Goal: Find contact information: Find contact information

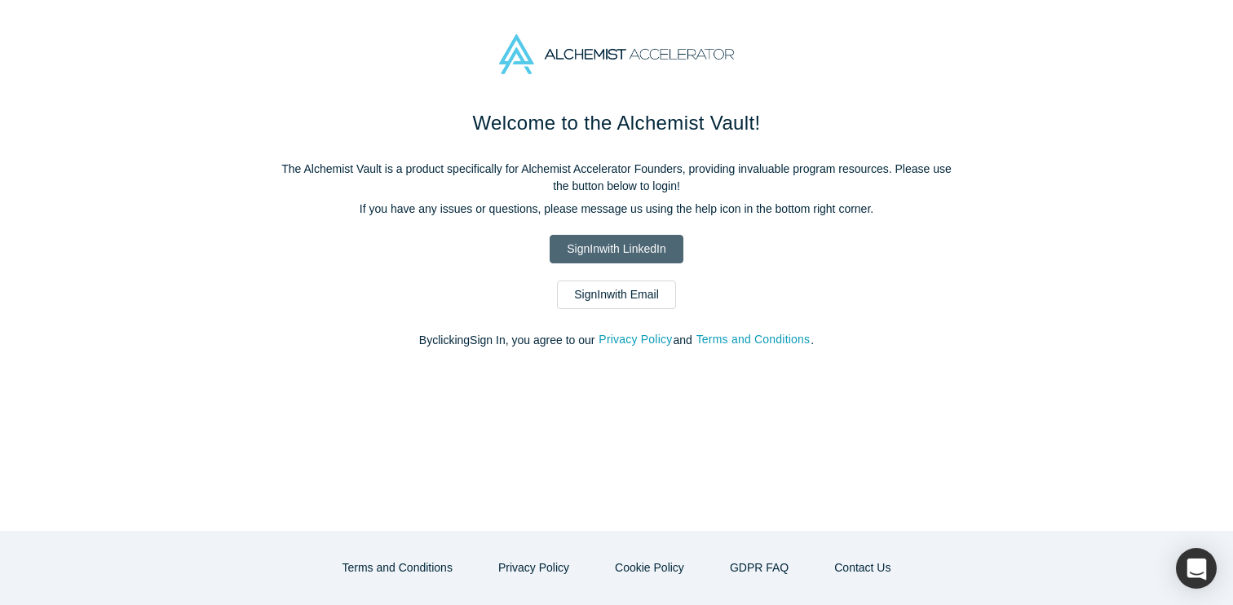
click at [588, 247] on link "Sign In with LinkedIn" at bounding box center [616, 249] width 133 height 29
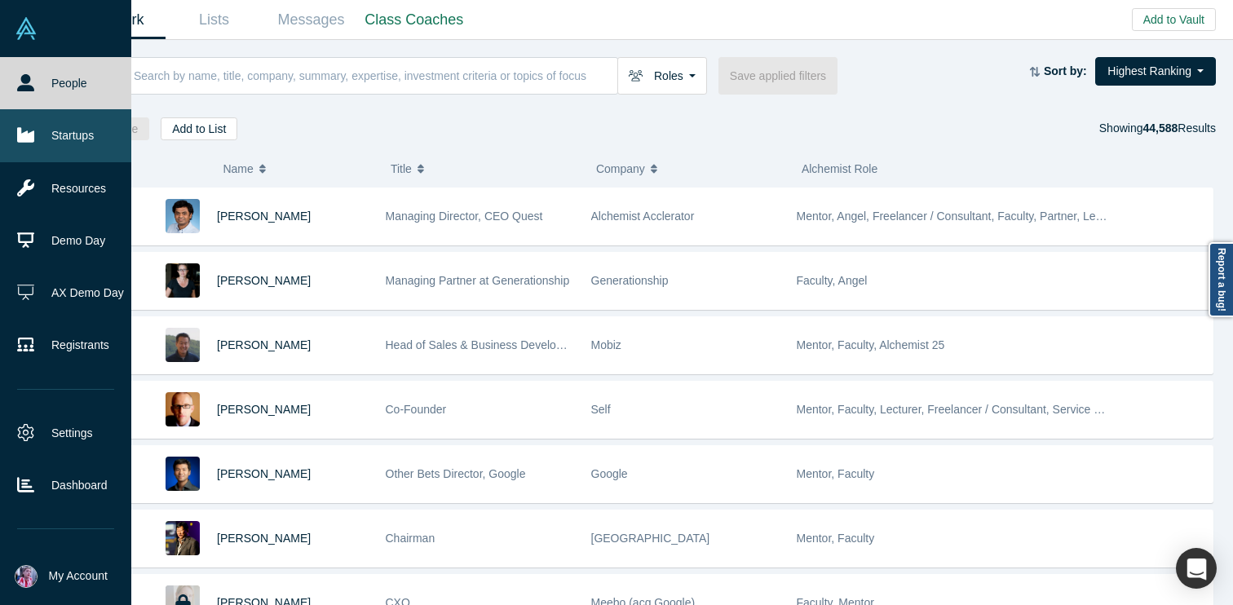
click at [36, 137] on link "Startups" at bounding box center [65, 135] width 131 height 52
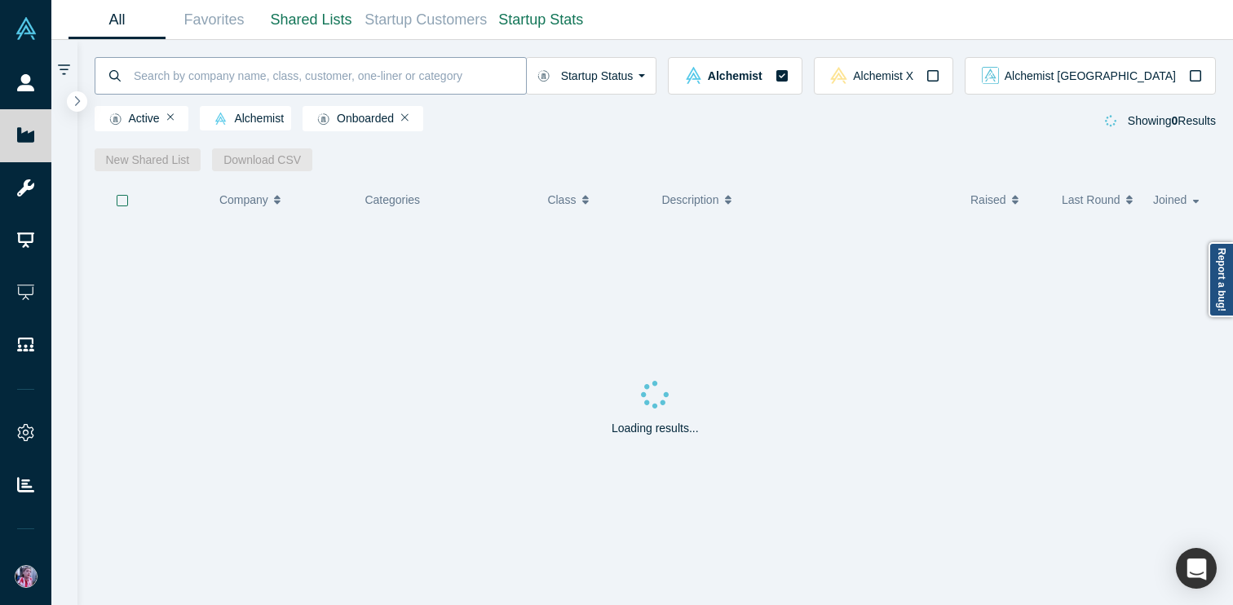
click at [351, 76] on input at bounding box center [329, 75] width 394 height 38
type input "construex"
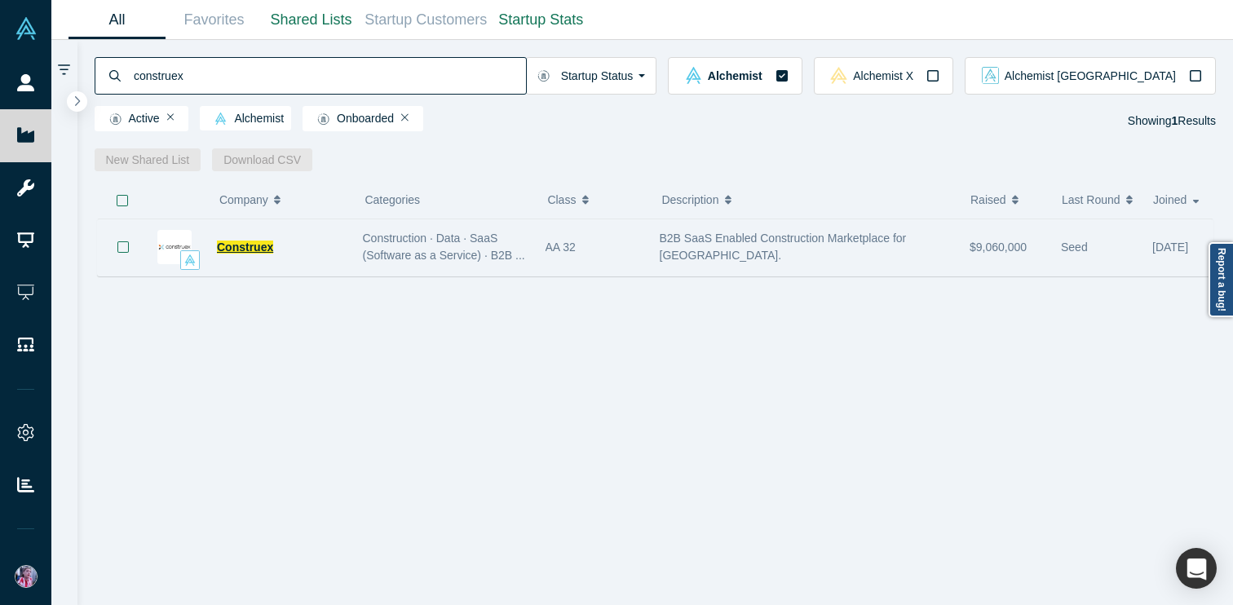
click at [245, 246] on span "Construex" at bounding box center [245, 247] width 56 height 13
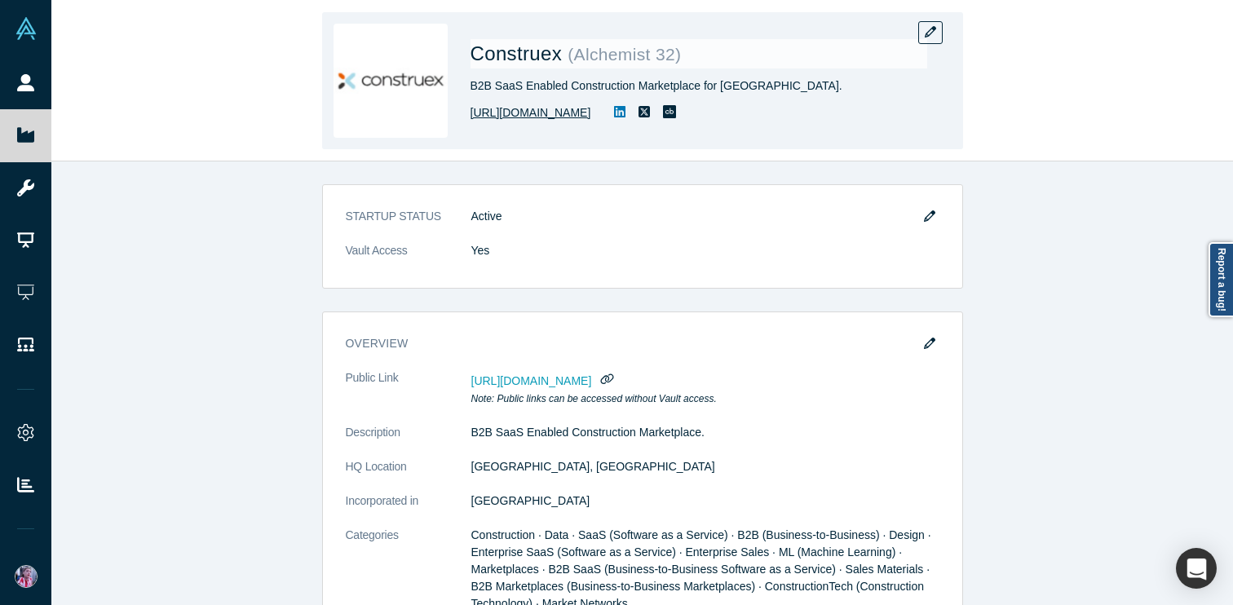
click at [568, 114] on link "https://construex.com.mx/" at bounding box center [530, 112] width 121 height 17
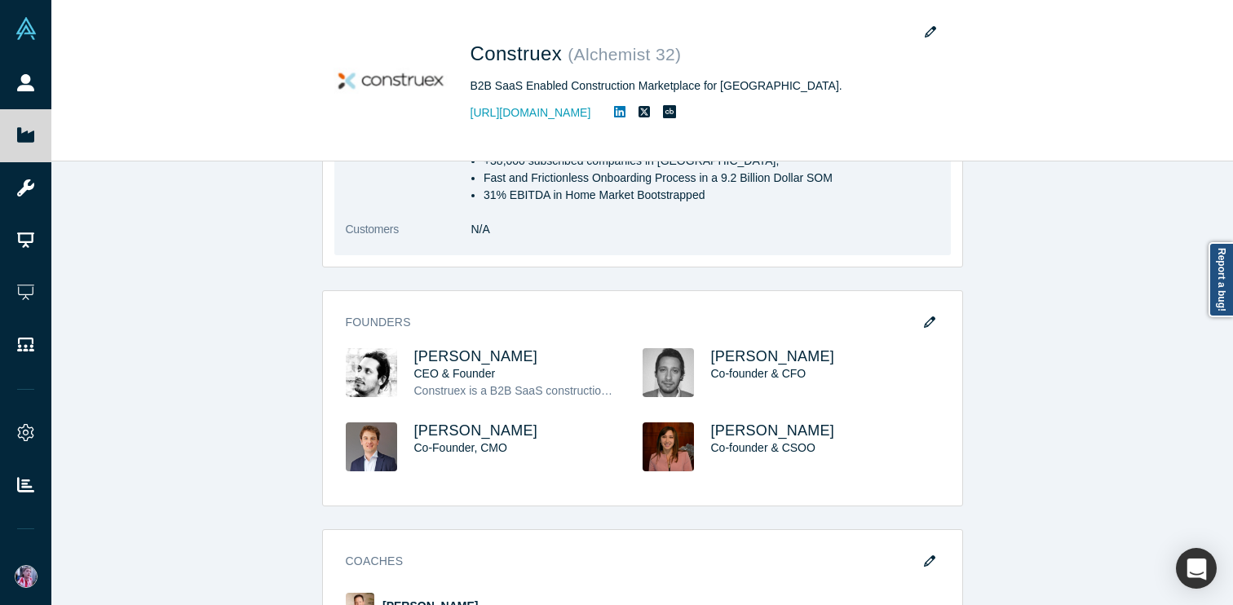
scroll to position [578, 0]
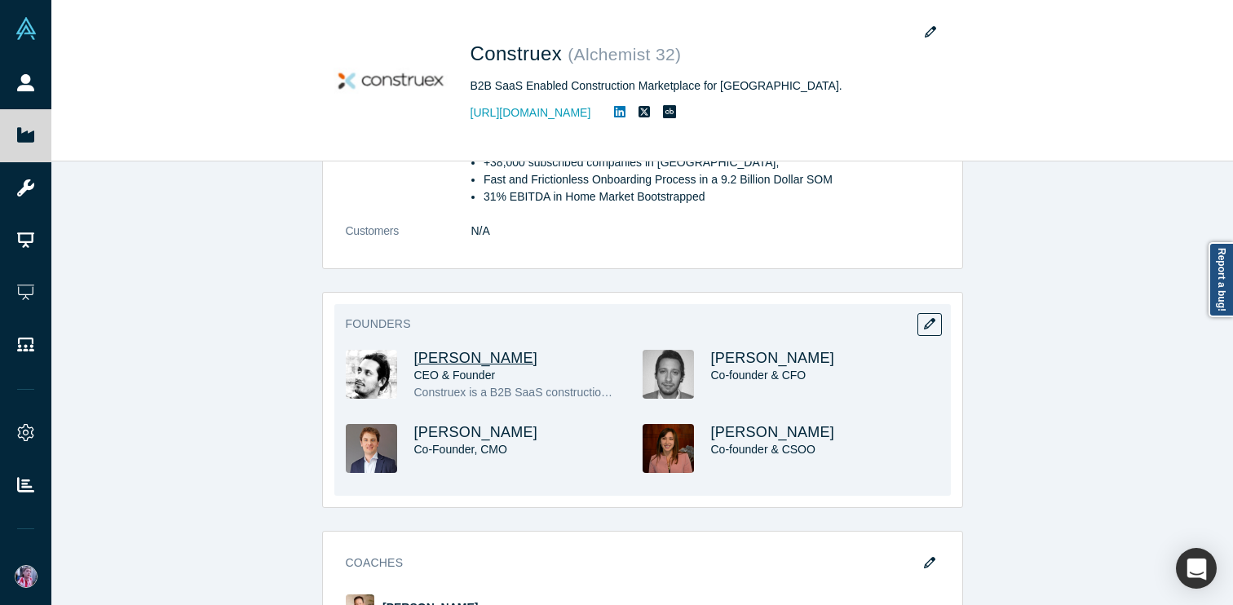
click at [483, 355] on span "Roberto Arroyo" at bounding box center [476, 358] width 124 height 16
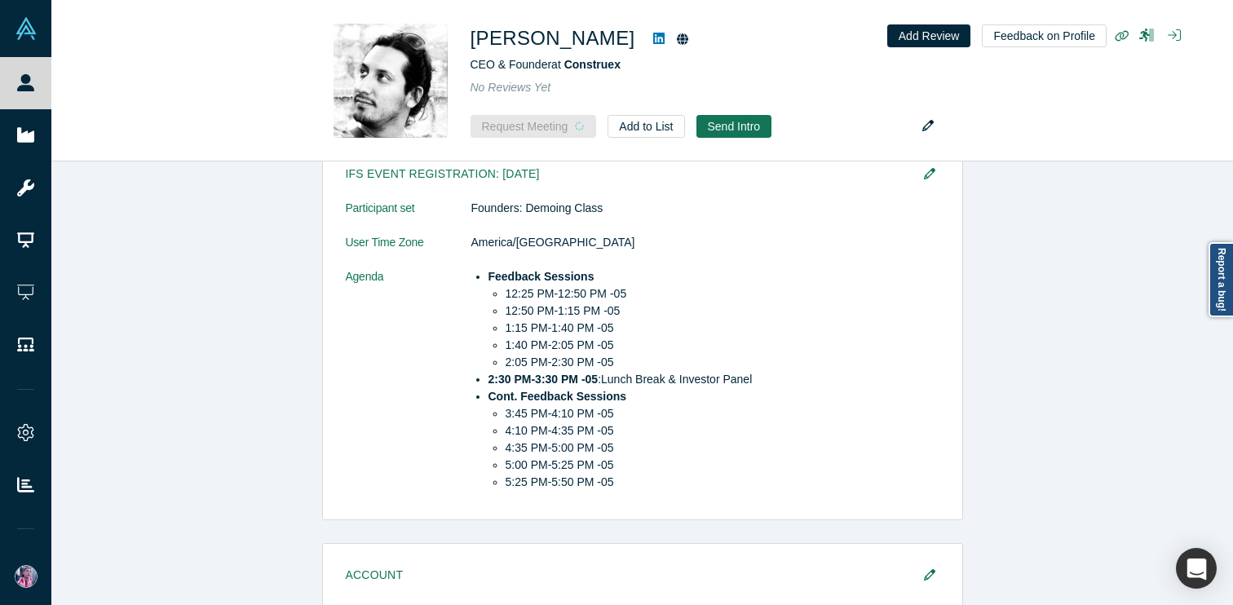
scroll to position [559, 0]
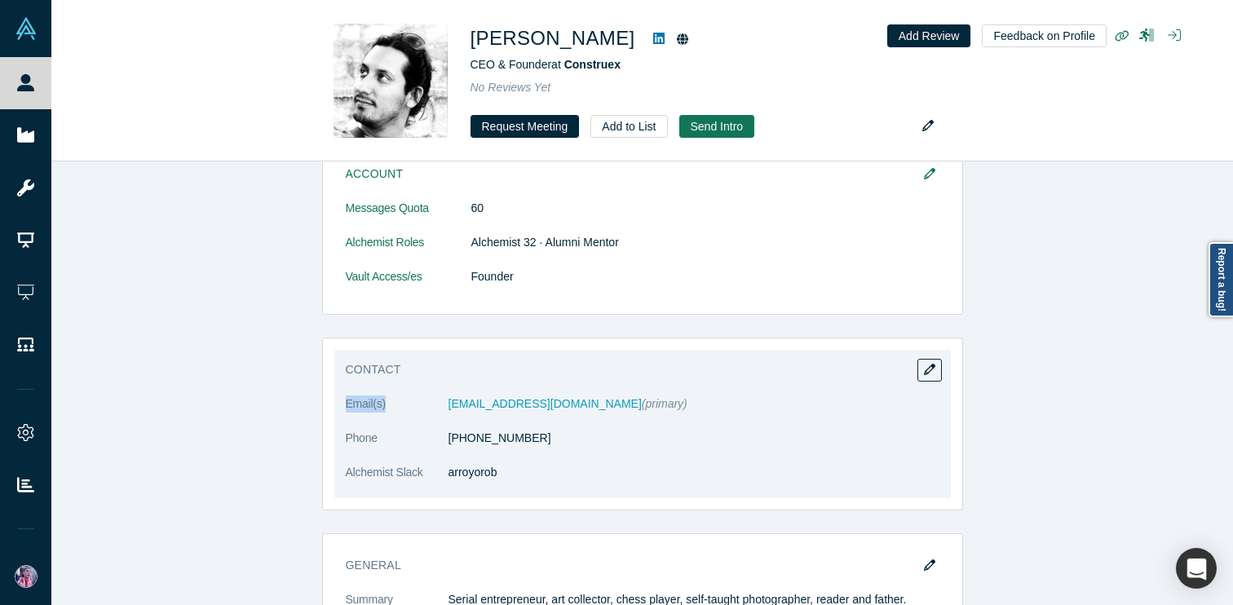
drag, startPoint x: 640, startPoint y: 404, endPoint x: 445, endPoint y: 409, distance: 195.0
click at [409, 404] on dt "Email(s)" at bounding box center [397, 412] width 103 height 34
drag, startPoint x: 441, startPoint y: 406, endPoint x: 605, endPoint y: 409, distance: 163.9
click at [605, 409] on dl "Email(s) robertoarroyo@constru-ex.com (primary) Phone +593 593998786765 Alchemi…" at bounding box center [643, 446] width 594 height 103
copy dl "robertoarroyo@constru-ex.com"
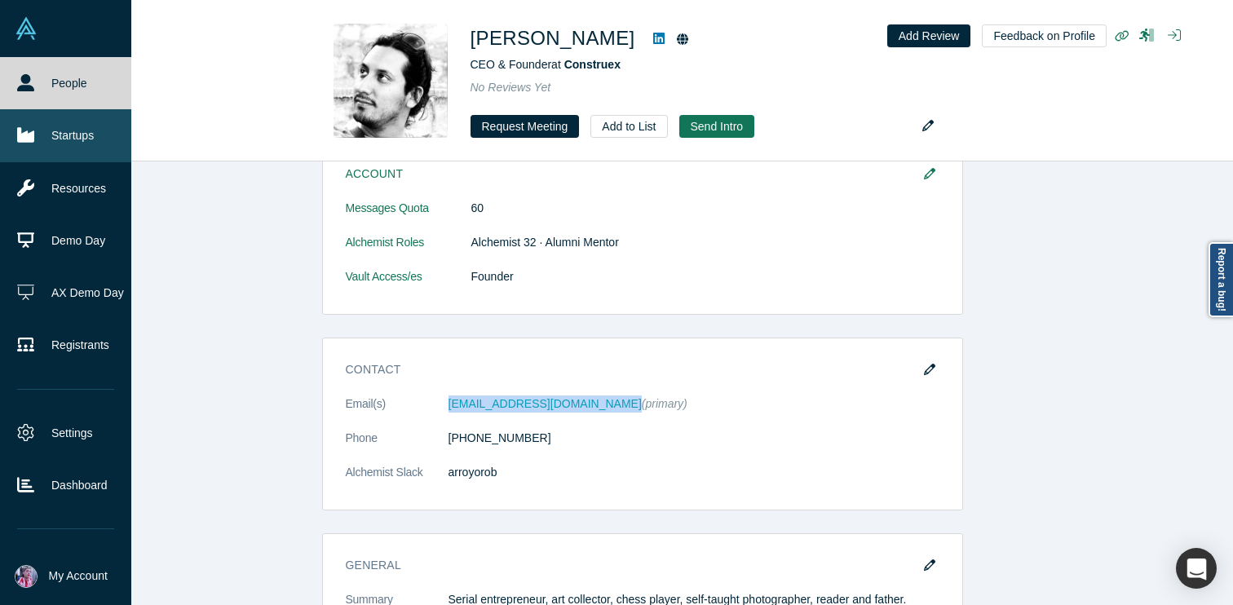
click at [57, 136] on link "Startups" at bounding box center [65, 135] width 131 height 52
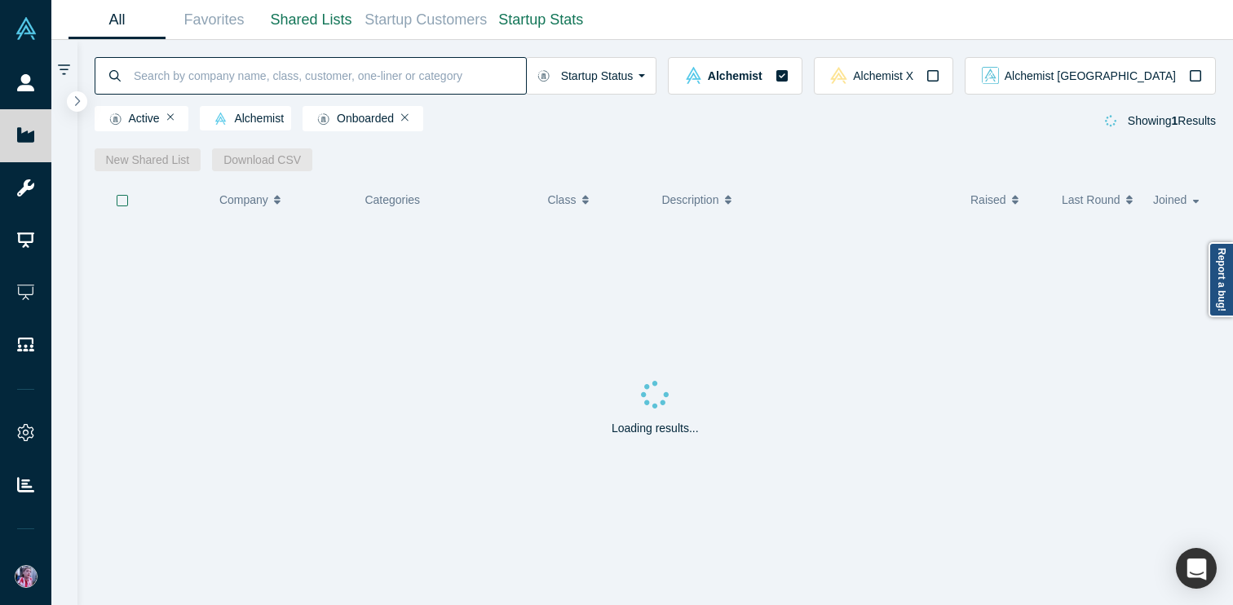
click at [307, 77] on input at bounding box center [329, 75] width 394 height 38
type input "doxel"
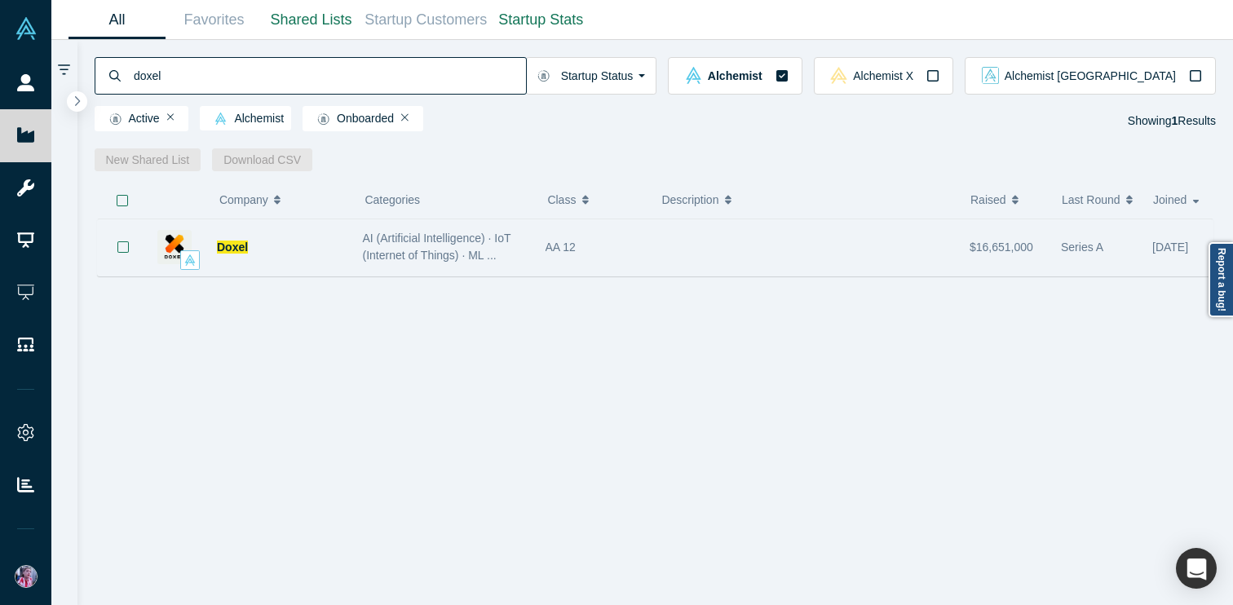
click at [236, 244] on span "Doxel" at bounding box center [232, 247] width 31 height 13
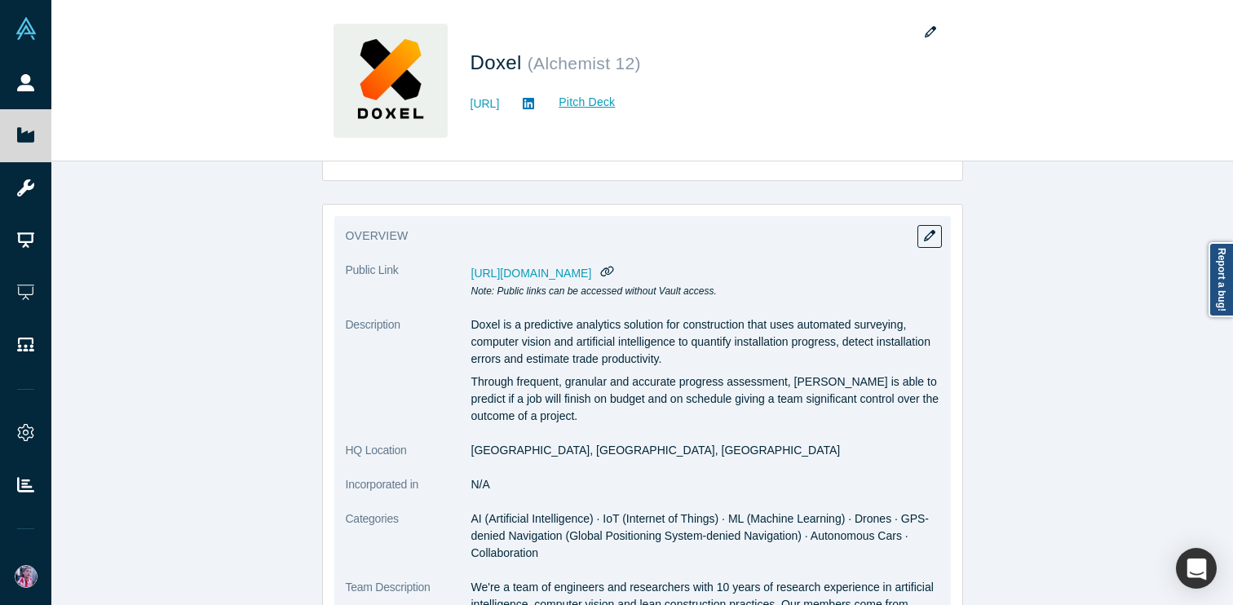
scroll to position [66, 0]
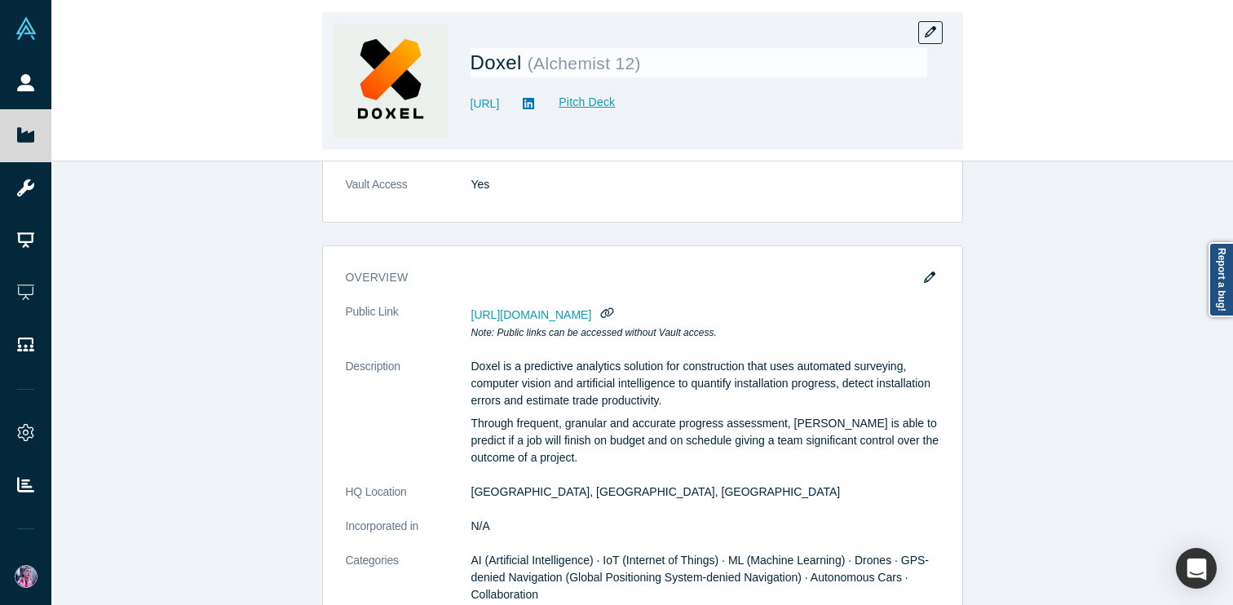
drag, startPoint x: 574, startPoint y: 108, endPoint x: 469, endPoint y: 107, distance: 105.2
click at [469, 107] on div "Doxel ( Alchemist 12 ) http://www.doxel.ai Pitch Deck" at bounding box center [642, 80] width 641 height 137
copy link "http://www.doxel.ai"
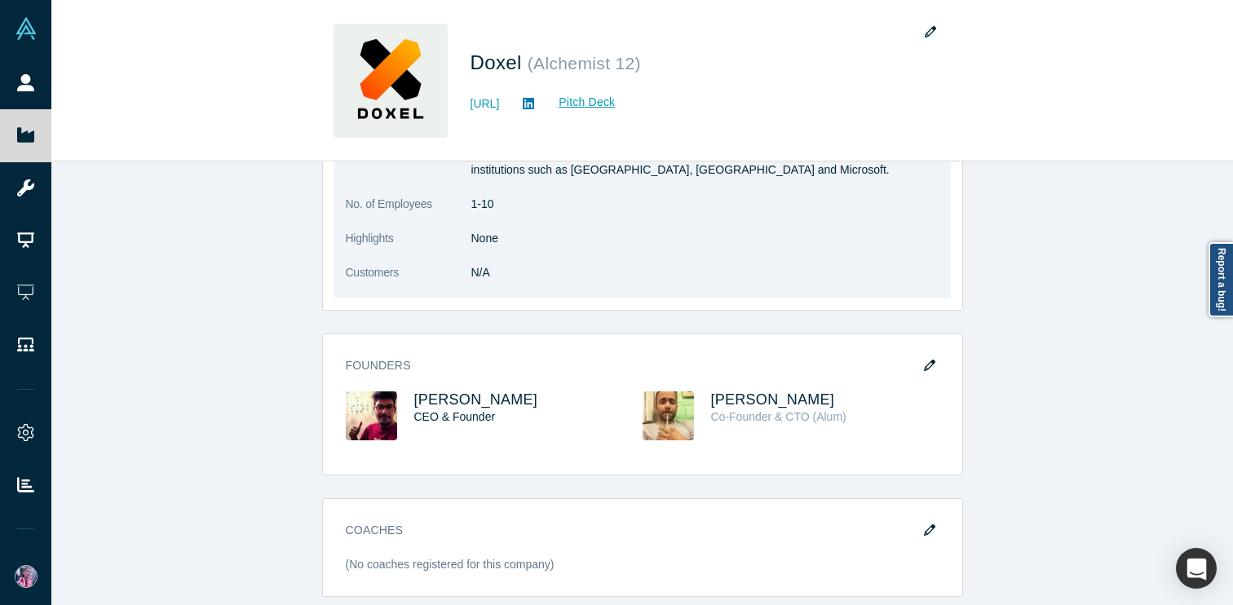
scroll to position [563, 0]
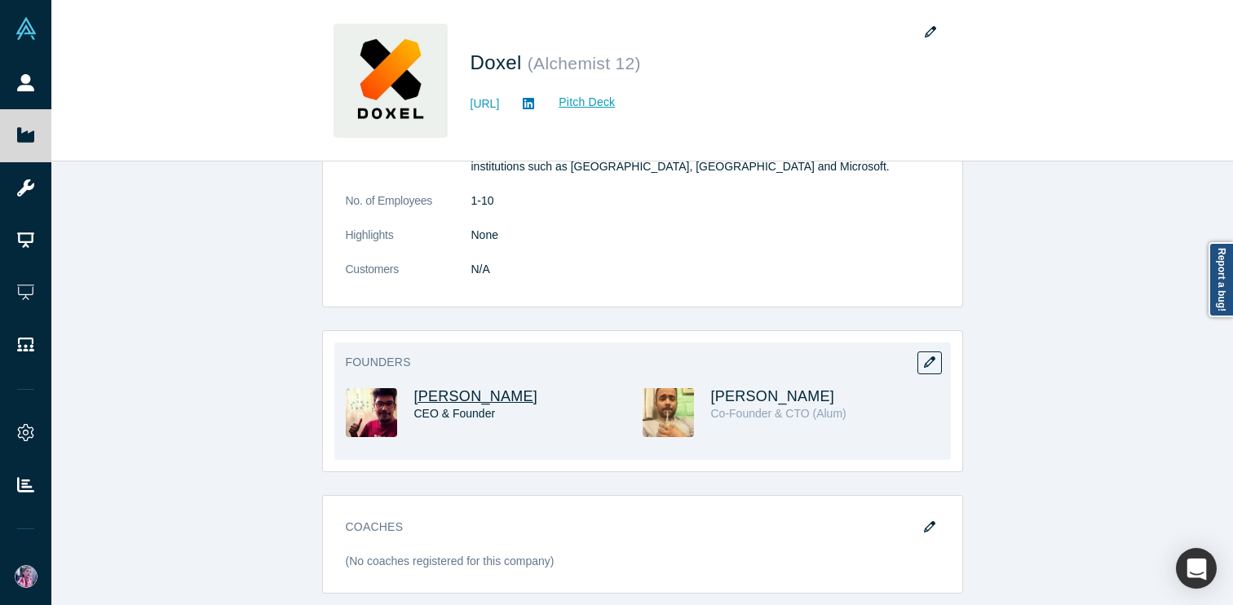
click at [487, 400] on span "Saurabh Ladha" at bounding box center [476, 396] width 124 height 16
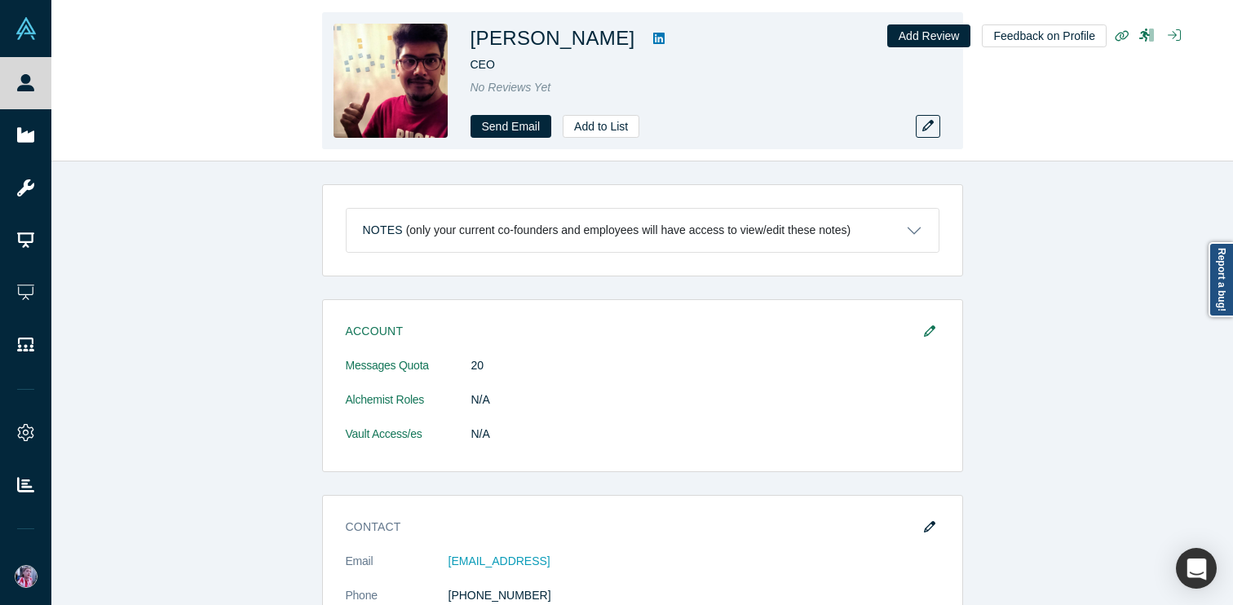
click at [653, 34] on icon at bounding box center [658, 38] width 11 height 11
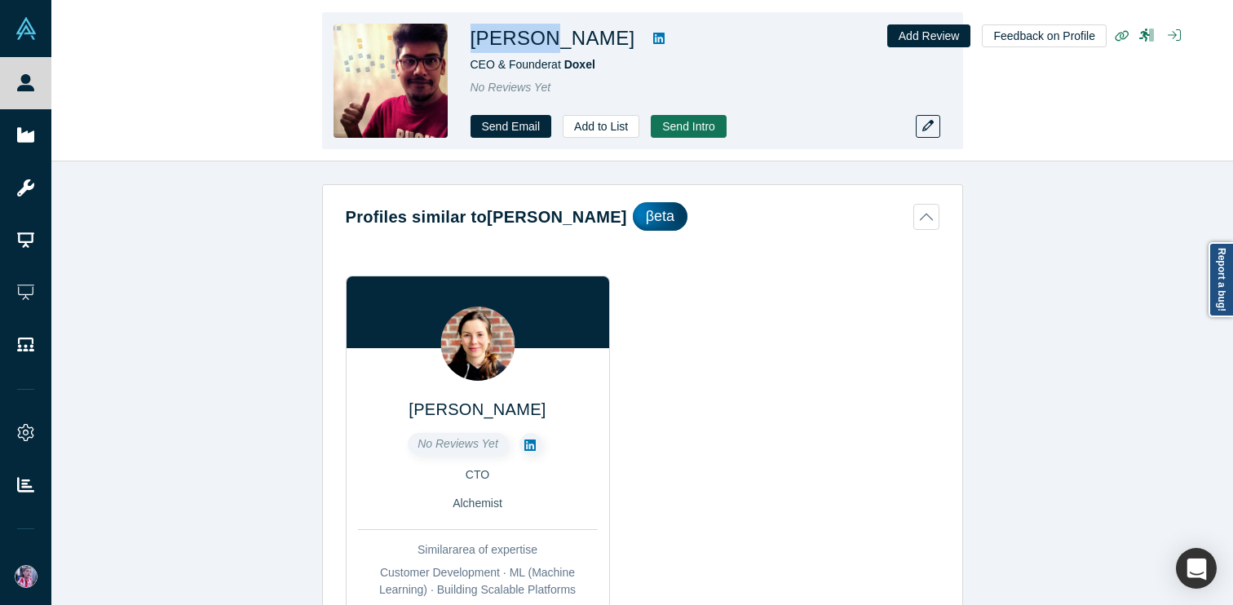
drag, startPoint x: 466, startPoint y: 42, endPoint x: 541, endPoint y: 43, distance: 74.2
click at [541, 43] on div "Saurabh Ladha CEO & Founder at Doxel No Reviews Yet Send Email Add to List Send…" at bounding box center [642, 80] width 641 height 137
copy h1 "Saurabh"
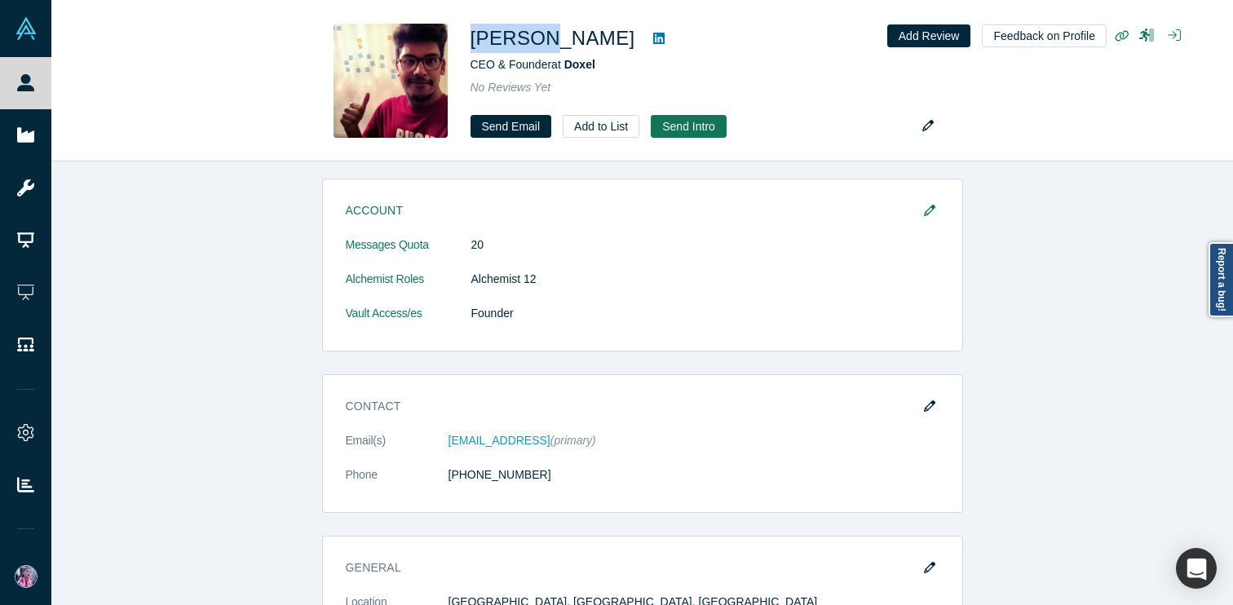
scroll to position [871, 0]
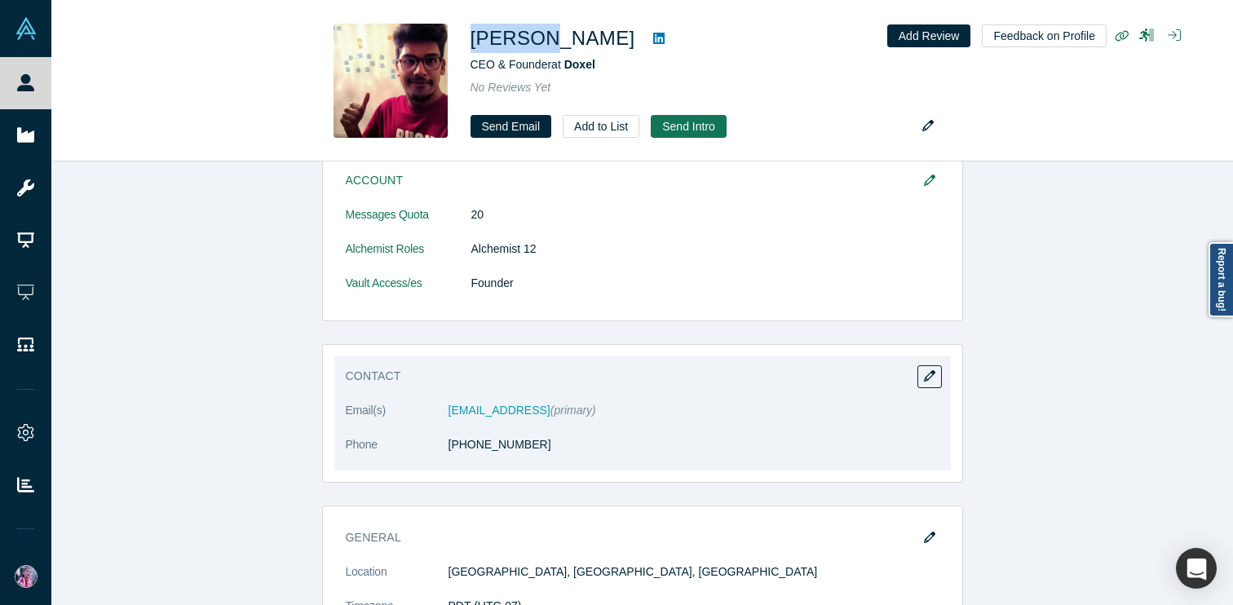
drag, startPoint x: 444, startPoint y: 410, endPoint x: 539, endPoint y: 417, distance: 95.6
click at [539, 417] on dl "Email(s) saurabh@doxel.ai (primary) Phone (650) 336-4519" at bounding box center [643, 436] width 594 height 68
copy dl "saurabh@doxel.ai"
